Goal: Task Accomplishment & Management: Manage account settings

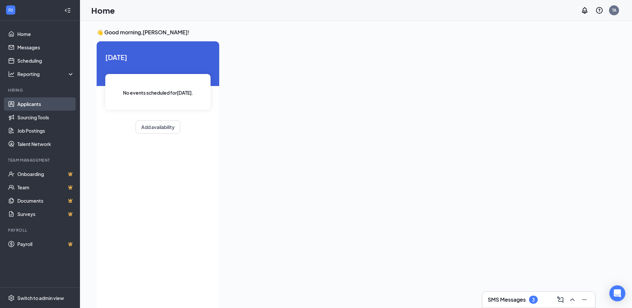
click at [38, 103] on link "Applicants" at bounding box center [45, 103] width 57 height 13
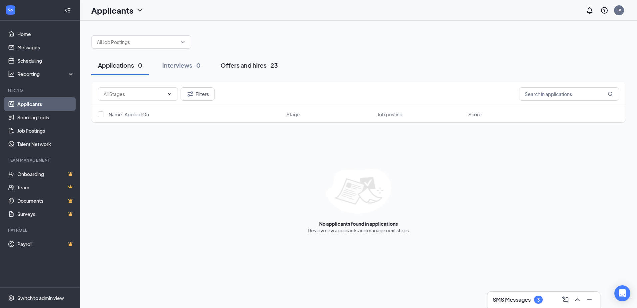
click at [243, 66] on div "Offers and hires · 23" at bounding box center [249, 65] width 57 height 8
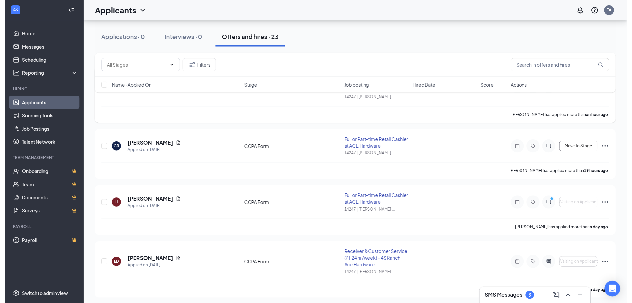
scroll to position [67, 0]
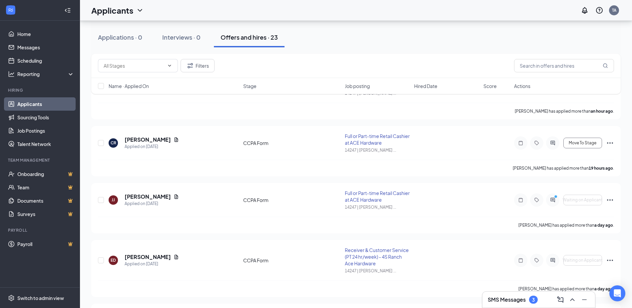
click at [543, 298] on div "SMS Messages 3" at bounding box center [539, 299] width 102 height 11
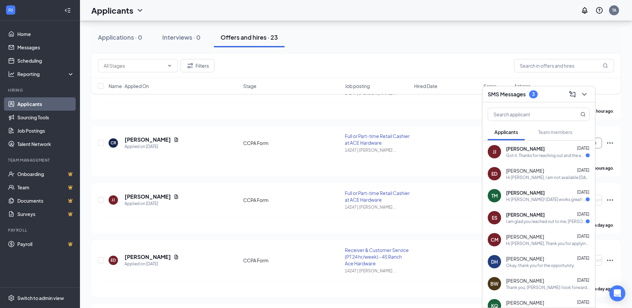
click at [175, 196] on icon "Document" at bounding box center [177, 196] width 4 height 4
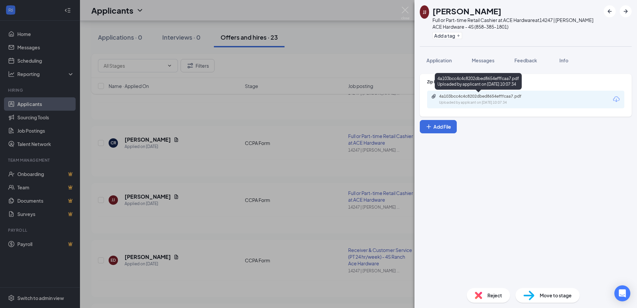
click at [531, 96] on div "4a103bcc4c4c8202dbed8654efffcaa7.pdf" at bounding box center [485, 96] width 93 height 5
click at [224, 215] on div "[PERSON_NAME] [PERSON_NAME] Full or Part-time Retail Cashier at ACE Hardware at…" at bounding box center [318, 154] width 637 height 308
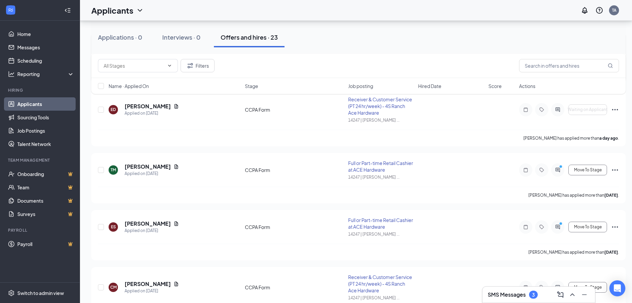
scroll to position [233, 0]
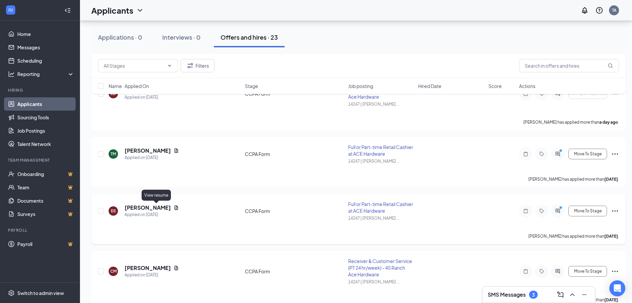
click at [174, 206] on icon "Document" at bounding box center [176, 207] width 5 height 5
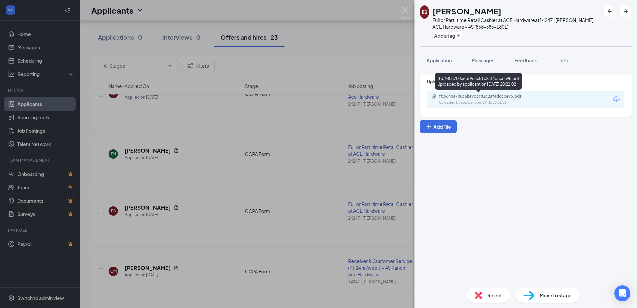
click at [464, 99] on div "fbb640a700c6bf9c3c81c2af4dccce95.pdf Uploaded by applicant on [DATE] 20:21:02" at bounding box center [485, 100] width 108 height 12
click at [223, 227] on div "ES [PERSON_NAME] Full or Part-time Retail Cashier at ACE Hardware at 14247 | [P…" at bounding box center [318, 154] width 637 height 308
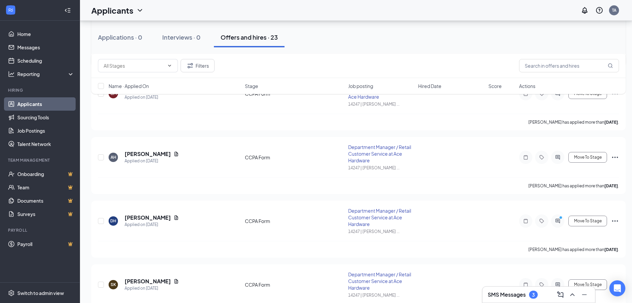
scroll to position [433, 0]
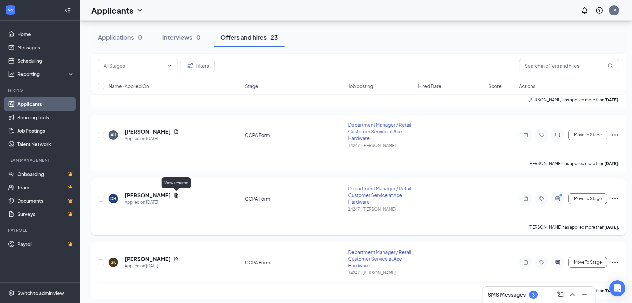
click at [176, 194] on icon "Document" at bounding box center [176, 195] width 5 height 5
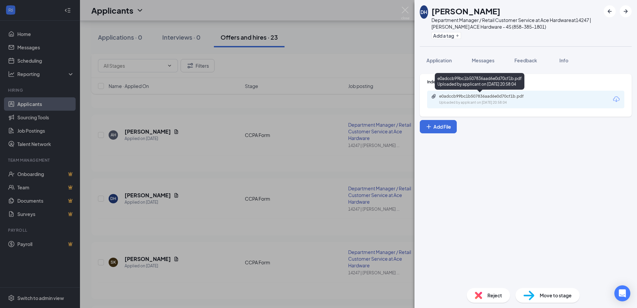
click at [505, 97] on div "e0adccb99bc1b507836aad6e0d70cf1b.pdf" at bounding box center [485, 96] width 93 height 5
click at [206, 181] on div "DH [PERSON_NAME] Department Manager / Retail Customer Service at Ace Hardware a…" at bounding box center [318, 154] width 637 height 308
